Goal: Task Accomplishment & Management: Manage account settings

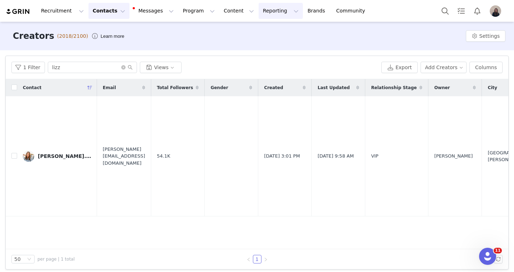
click at [259, 12] on button "Reporting Reporting" at bounding box center [281, 11] width 44 height 16
click at [257, 31] on p "Dashboard" at bounding box center [259, 31] width 27 height 7
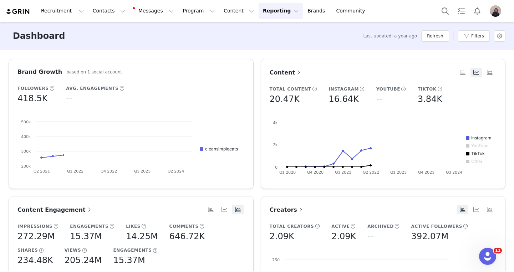
click at [259, 12] on button "Reporting Reporting" at bounding box center [281, 11] width 44 height 16
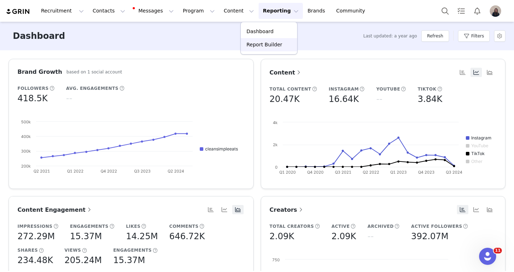
click at [260, 48] on p "Report Builder" at bounding box center [264, 44] width 36 height 7
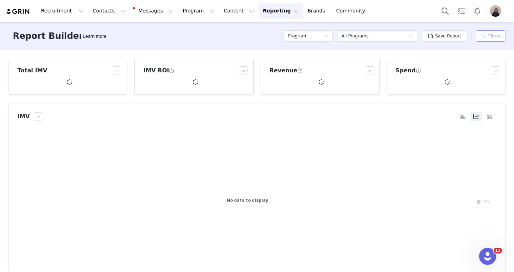
click at [489, 34] on button "Filters" at bounding box center [491, 35] width 30 height 11
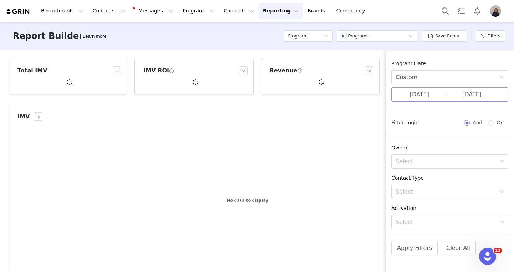
click at [425, 96] on input "05/01/2025" at bounding box center [419, 94] width 48 height 9
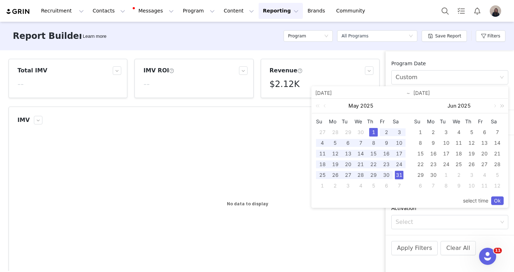
click at [496, 107] on link at bounding box center [500, 106] width 9 height 14
click at [394, 107] on link at bounding box center [396, 106] width 6 height 14
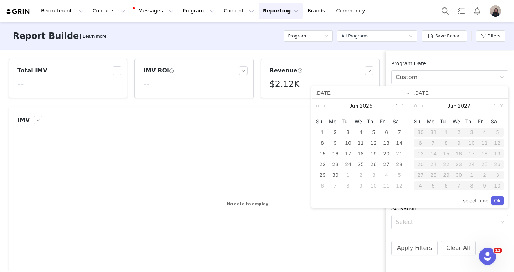
click at [394, 107] on link at bounding box center [396, 106] width 6 height 14
click at [395, 107] on link at bounding box center [396, 106] width 6 height 14
click at [347, 133] on div "2" at bounding box center [348, 132] width 9 height 9
click at [362, 133] on div "3" at bounding box center [360, 132] width 9 height 9
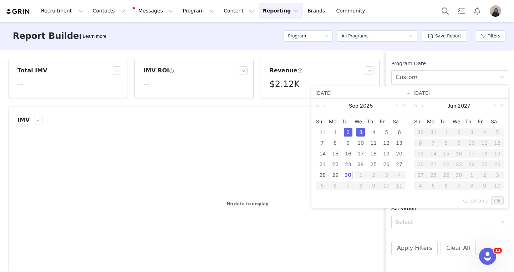
type input "09/02/2025"
type input "09/03/2025"
type input "09/02/2025"
type input "09/03/2025"
click at [499, 200] on link "Ok" at bounding box center [497, 201] width 12 height 9
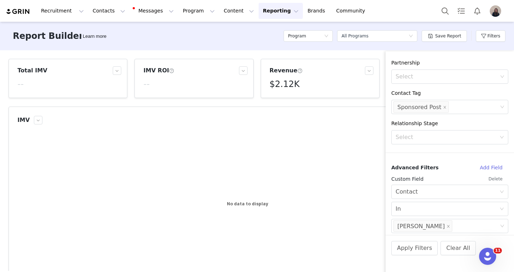
scroll to position [210, 0]
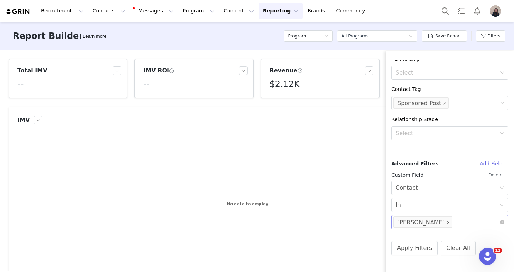
click at [446, 222] on icon "icon: close" at bounding box center [448, 223] width 4 height 4
click at [417, 222] on div "Select" at bounding box center [446, 222] width 102 height 7
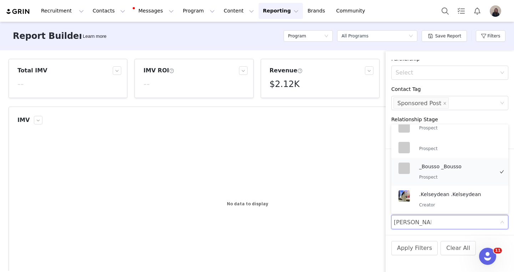
scroll to position [0, 0]
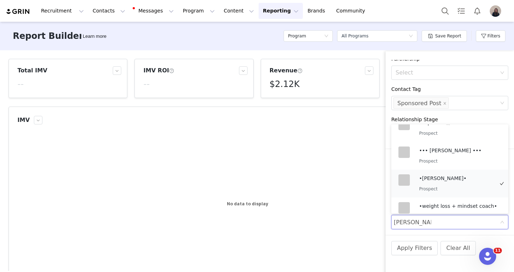
type input "brooke milne"
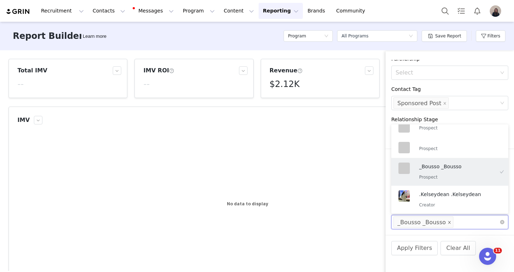
click at [448, 222] on icon "icon: close" at bounding box center [450, 223] width 4 height 4
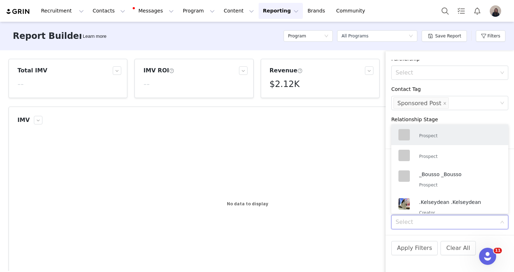
click at [430, 223] on div "Select" at bounding box center [446, 222] width 102 height 7
type input "brooke milne"
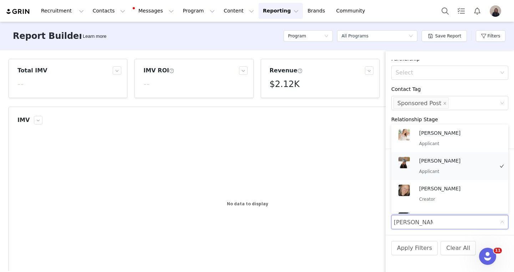
click at [449, 173] on p "Applicant" at bounding box center [456, 172] width 75 height 8
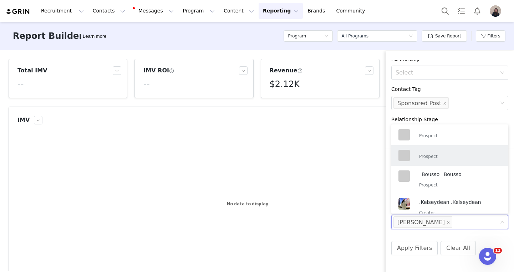
scroll to position [0, 0]
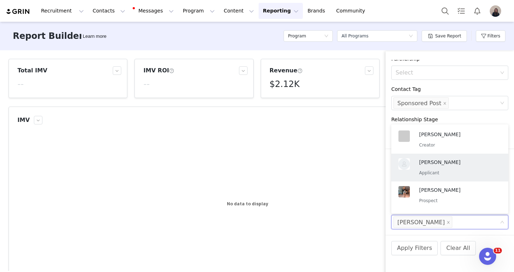
type input "b"
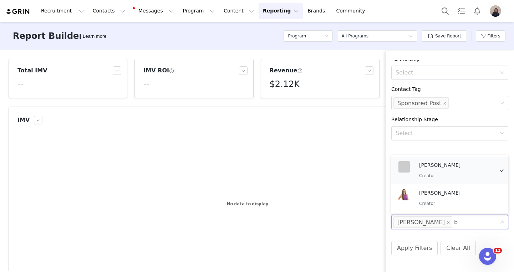
click at [443, 164] on p "[PERSON_NAME]" at bounding box center [456, 165] width 75 height 8
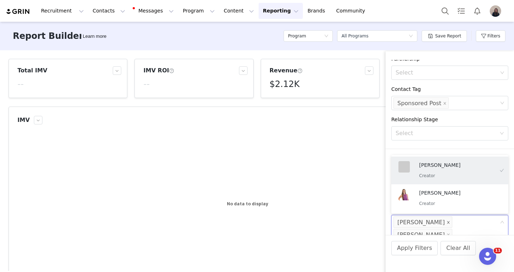
click at [446, 223] on icon "icon: close" at bounding box center [448, 223] width 4 height 4
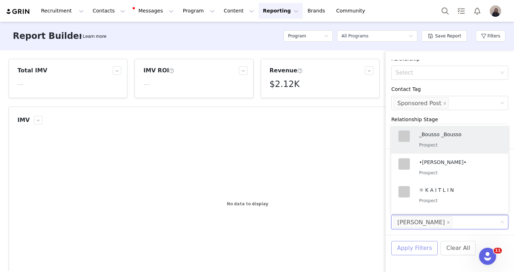
click at [419, 248] on button "Apply Filters" at bounding box center [414, 248] width 46 height 14
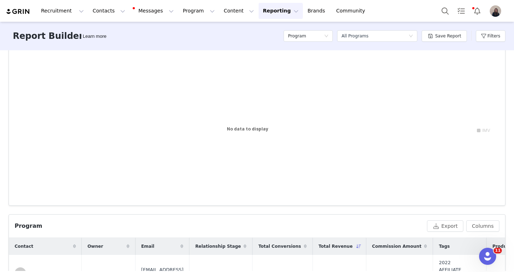
scroll to position [124, 0]
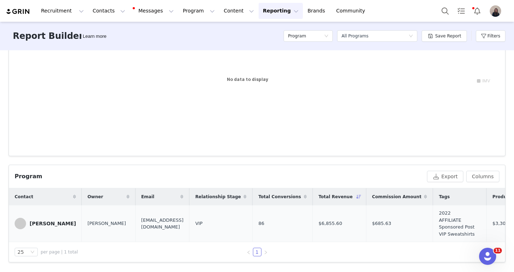
click at [386, 226] on span "$685.63" at bounding box center [381, 223] width 19 height 7
copy span "685.63"
click at [485, 35] on button "Filters" at bounding box center [491, 35] width 30 height 11
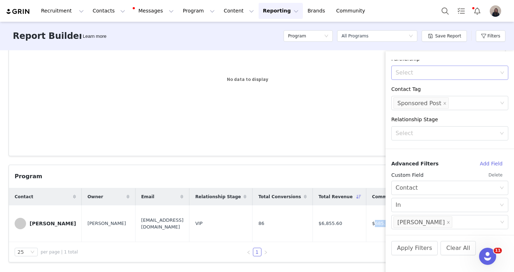
scroll to position [0, 0]
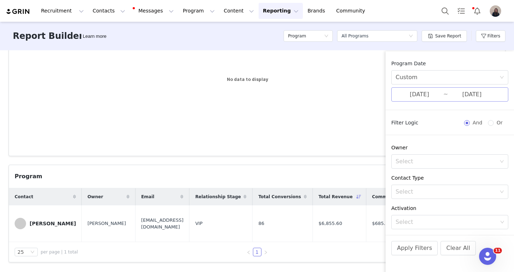
click at [420, 97] on input "09/02/2025" at bounding box center [419, 94] width 48 height 9
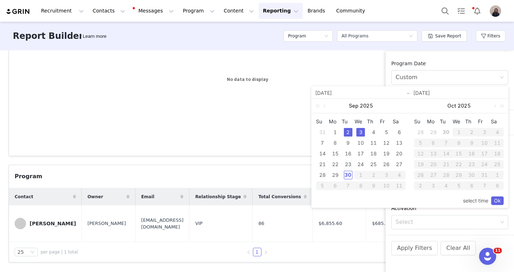
click at [347, 165] on div "23" at bounding box center [348, 164] width 9 height 9
click at [362, 165] on div "24" at bounding box center [360, 164] width 9 height 9
type input "09/23/2025"
type input "09/24/2025"
type input "09/23/2025"
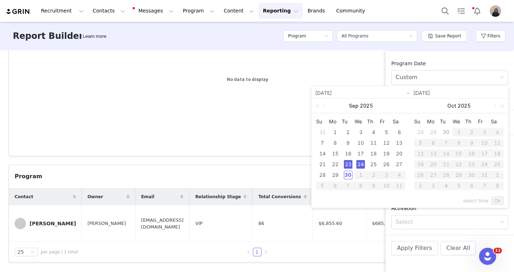
type input "09/24/2025"
click at [500, 200] on link "Ok" at bounding box center [497, 201] width 12 height 9
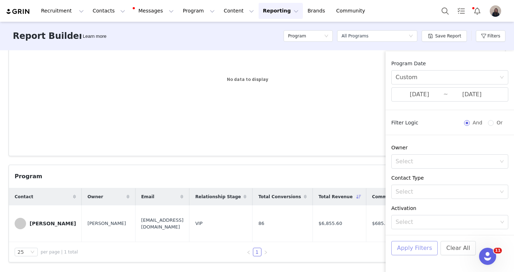
click at [422, 246] on button "Apply Filters" at bounding box center [414, 248] width 46 height 14
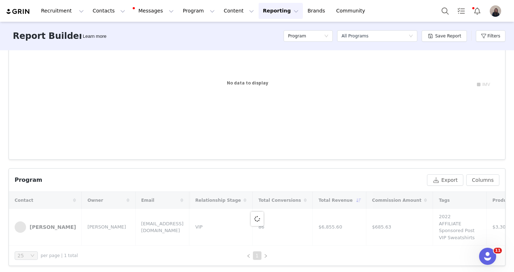
scroll to position [124, 0]
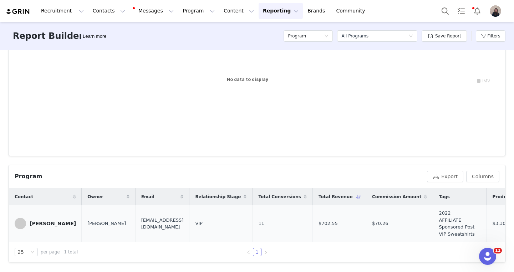
click at [383, 225] on span "$70.26" at bounding box center [380, 223] width 16 height 7
copy span "70.26"
click at [445, 13] on button "Search" at bounding box center [445, 11] width 16 height 16
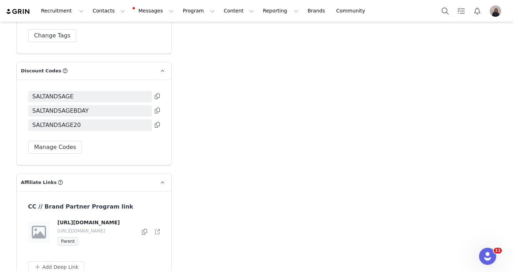
scroll to position [2969, 0]
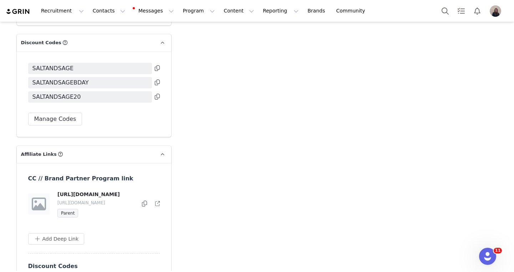
click at [144, 201] on icon at bounding box center [144, 204] width 5 height 6
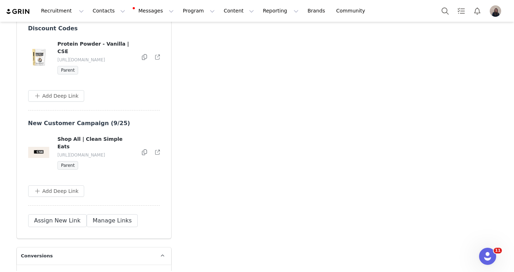
scroll to position [3200, 0]
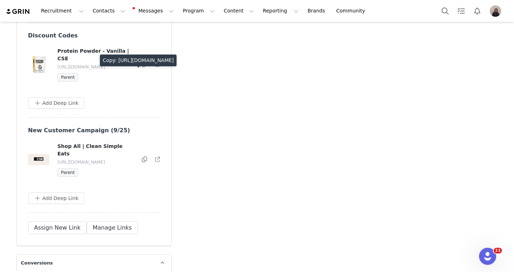
click at [143, 157] on icon at bounding box center [144, 160] width 5 height 6
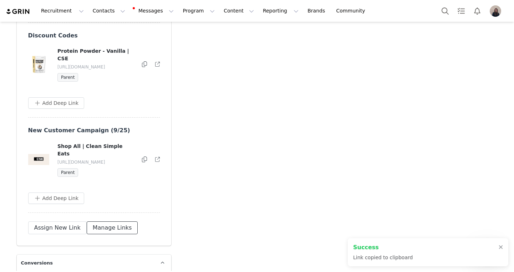
click at [112, 221] on button "Manage Links" at bounding box center [112, 227] width 51 height 13
click at [142, 155] on button "button" at bounding box center [142, 159] width 9 height 9
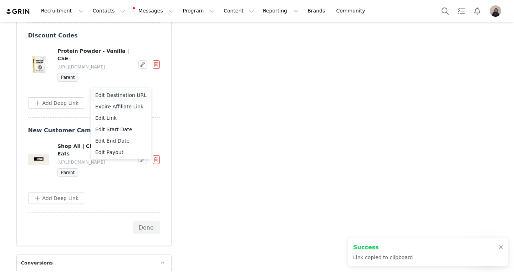
click at [127, 97] on span "Edit Destination URL" at bounding box center [120, 95] width 51 height 8
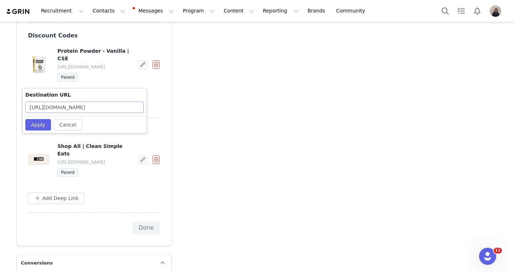
scroll to position [0, 51]
click at [62, 126] on button "Cancel" at bounding box center [68, 124] width 28 height 11
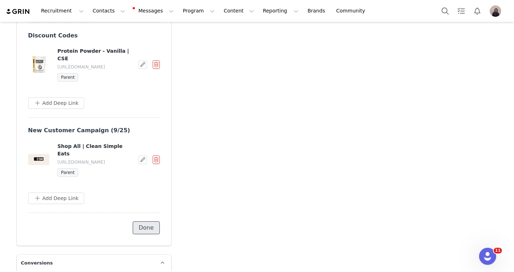
click at [141, 221] on button "Done" at bounding box center [146, 227] width 27 height 13
click at [453, 6] on div at bounding box center [472, 11] width 71 height 16
click at [451, 6] on button "Search" at bounding box center [445, 11] width 16 height 16
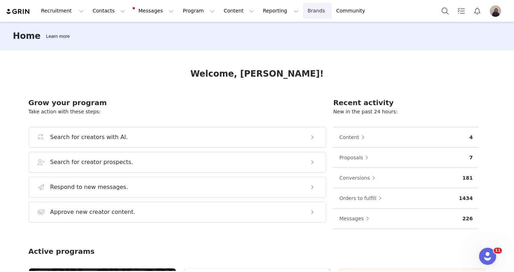
click at [303, 11] on link "Brands Brands" at bounding box center [317, 11] width 28 height 16
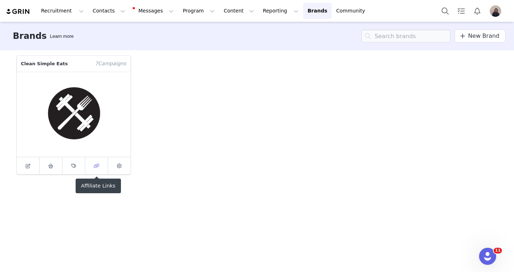
click at [96, 167] on icon at bounding box center [96, 166] width 6 height 5
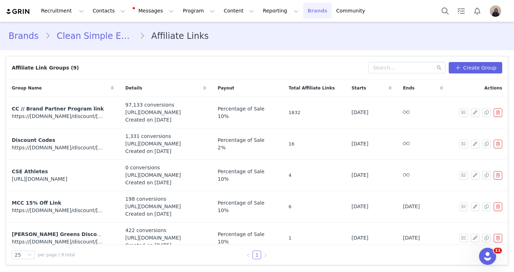
scroll to position [134, 0]
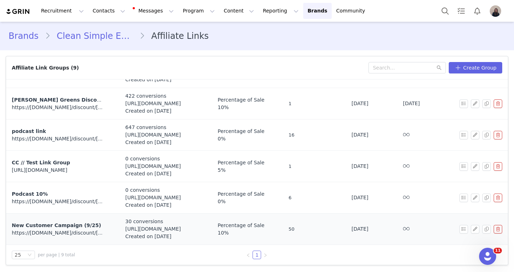
click at [48, 227] on span "New Customer Campaign (9/25)" at bounding box center [56, 226] width 89 height 6
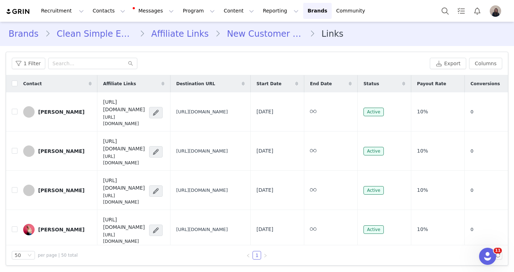
scroll to position [22, 0]
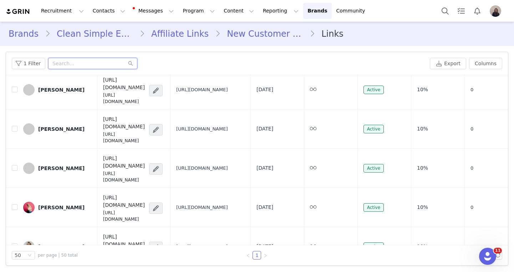
click at [71, 61] on input "text" at bounding box center [92, 63] width 89 height 11
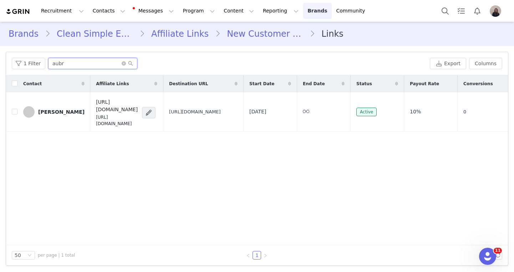
type input "aubr"
click at [303, 15] on link "Brands Brands" at bounding box center [317, 11] width 28 height 16
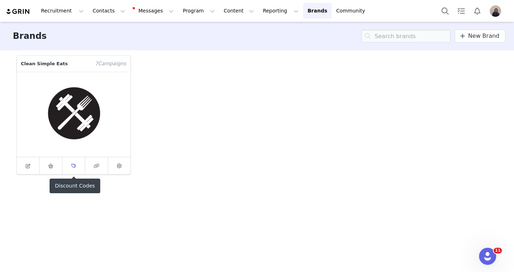
click at [74, 164] on icon at bounding box center [73, 166] width 5 height 5
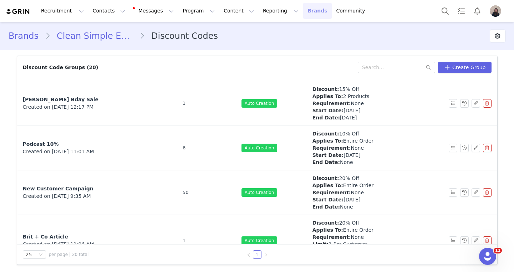
scroll to position [777, 0]
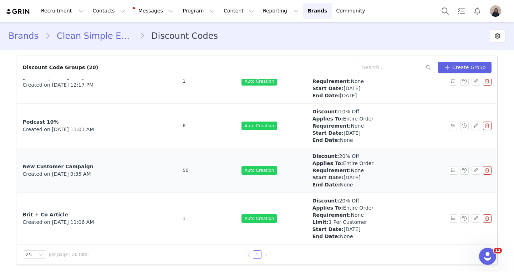
click at [50, 167] on span "New Customer Campaign" at bounding box center [58, 167] width 71 height 6
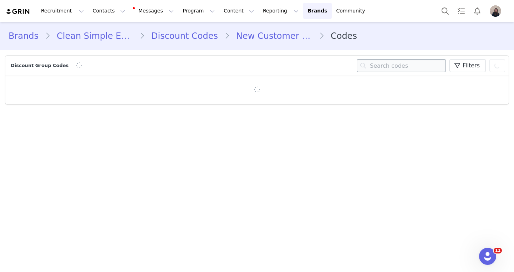
click at [371, 63] on input "text" at bounding box center [401, 65] width 89 height 13
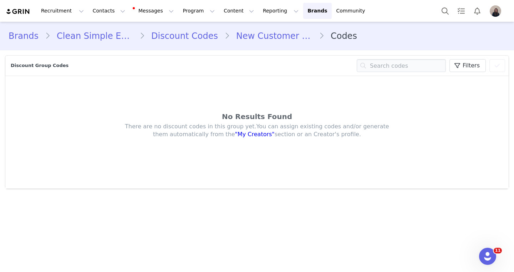
click at [275, 38] on link "New Customer Campaign" at bounding box center [274, 36] width 89 height 13
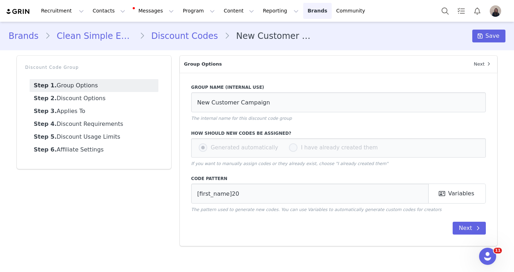
click at [303, 8] on link "Brands Brands" at bounding box center [317, 11] width 28 height 16
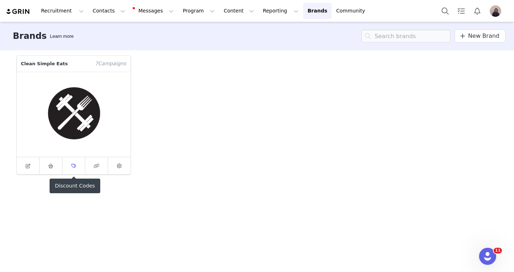
click at [77, 166] on span at bounding box center [73, 166] width 9 height 9
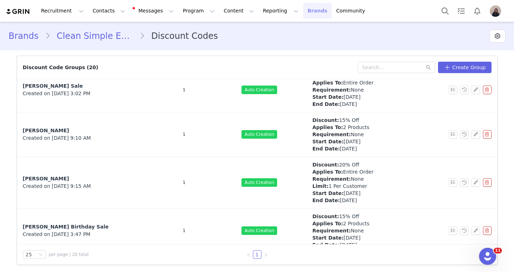
scroll to position [777, 0]
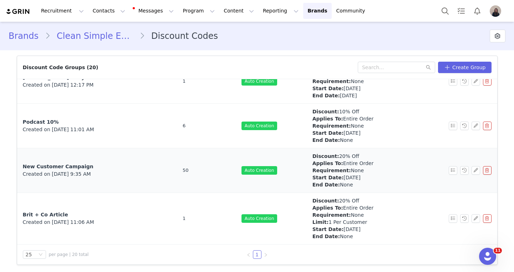
click at [51, 168] on span "New Customer Campaign" at bounding box center [58, 167] width 71 height 6
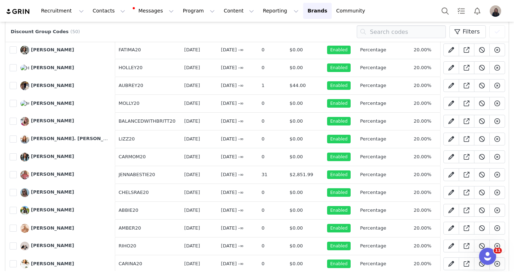
scroll to position [154, 0]
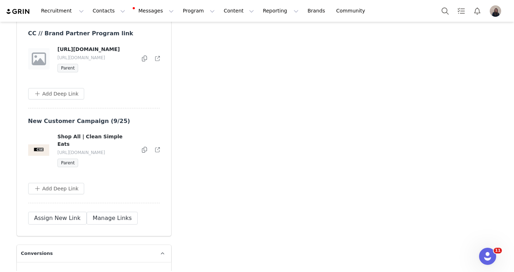
scroll to position [3027, 0]
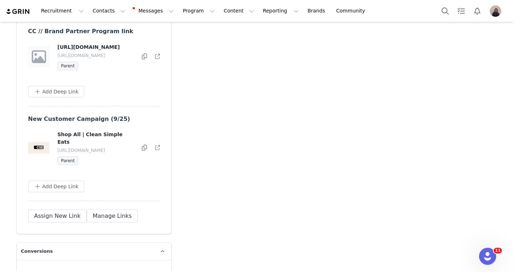
click at [147, 52] on div at bounding box center [144, 56] width 5 height 9
click at [144, 53] on icon at bounding box center [144, 56] width 5 height 6
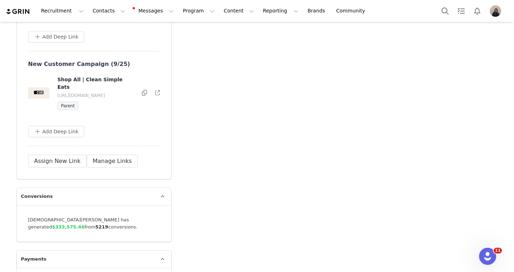
scroll to position [3083, 0]
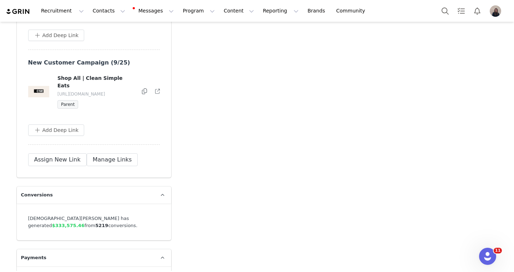
click at [146, 88] on icon at bounding box center [144, 91] width 5 height 6
